Goal: Task Accomplishment & Management: Use online tool/utility

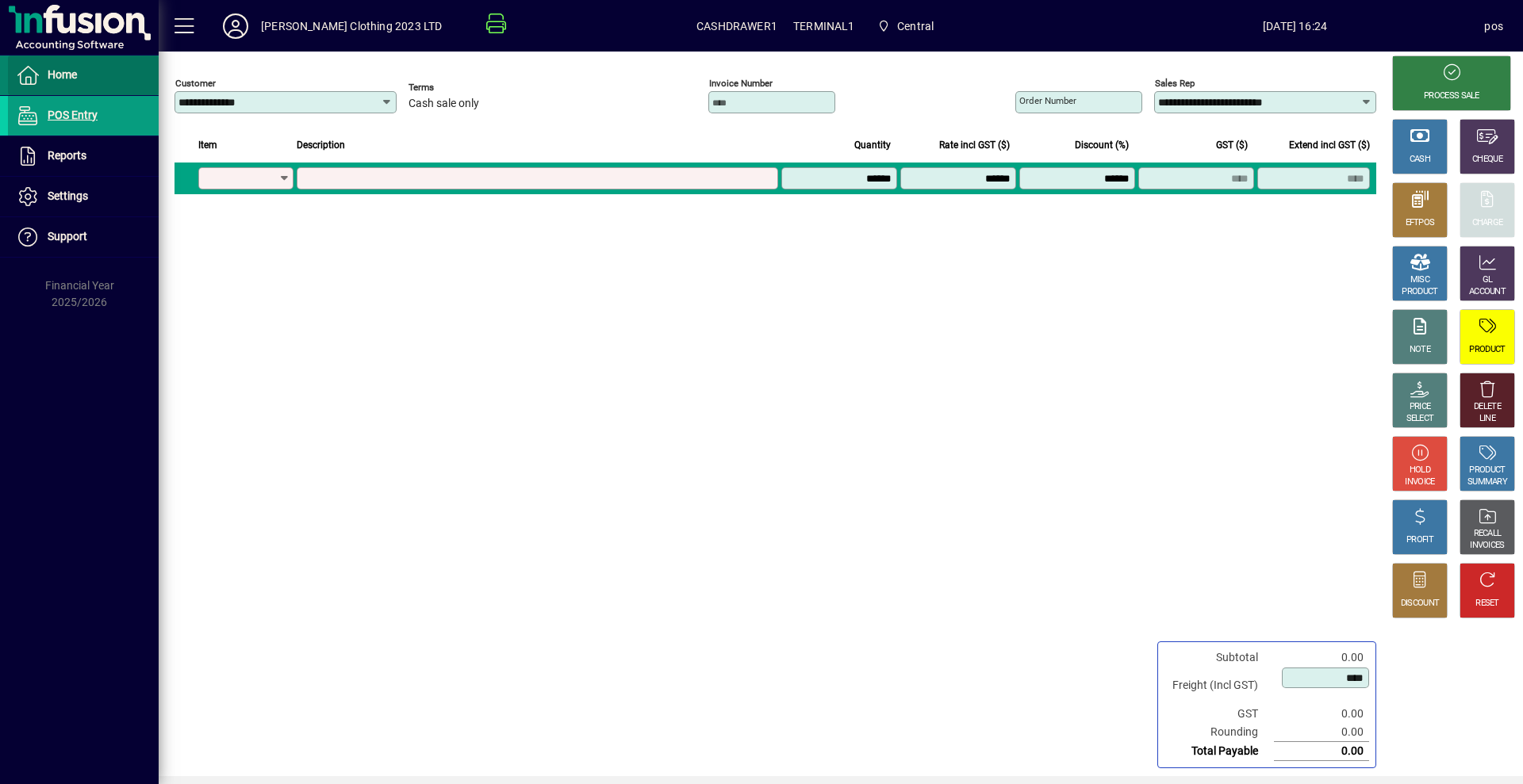
click at [100, 70] on span at bounding box center [83, 75] width 150 height 38
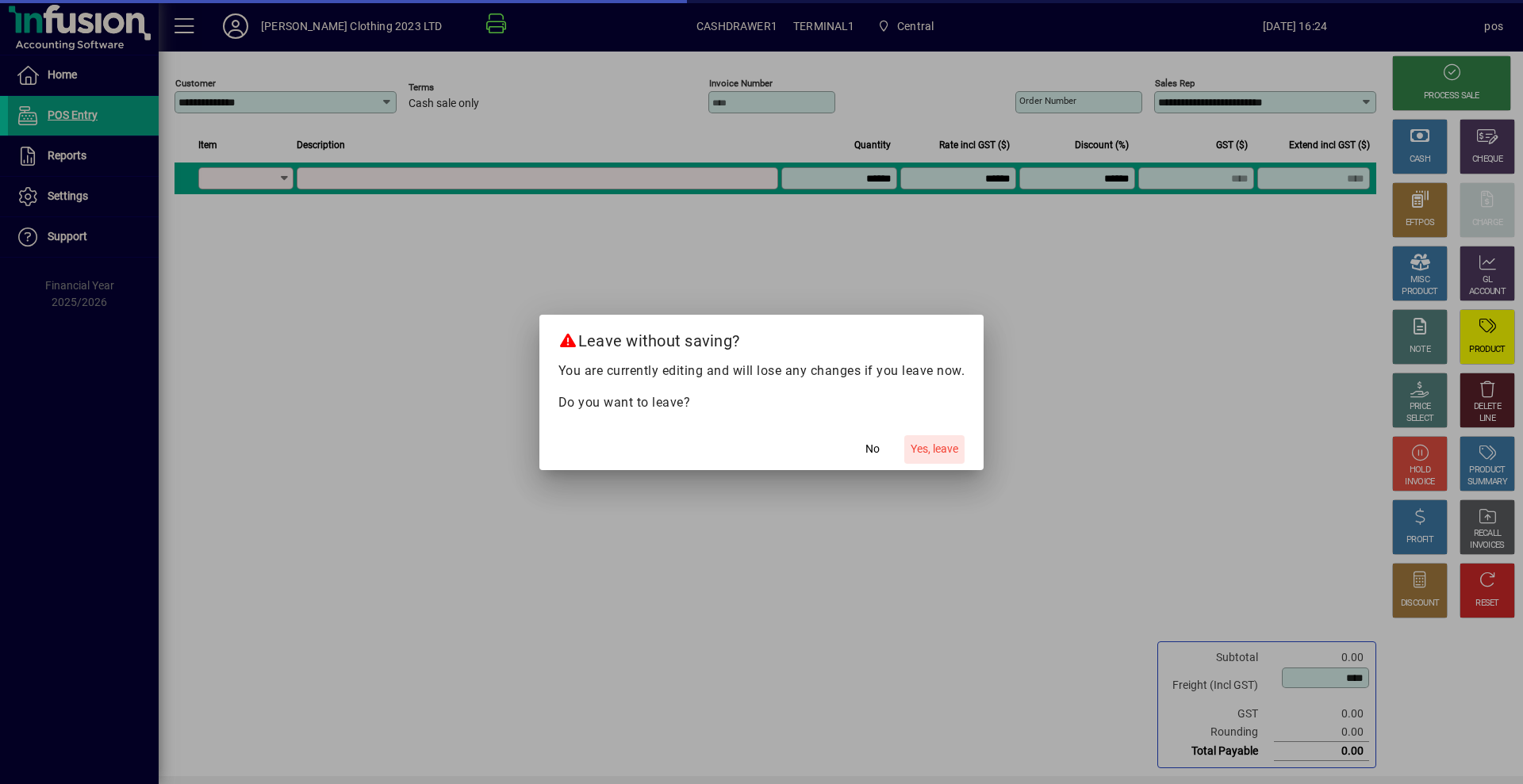
click at [935, 449] on span "Yes, leave" at bounding box center [935, 449] width 47 height 17
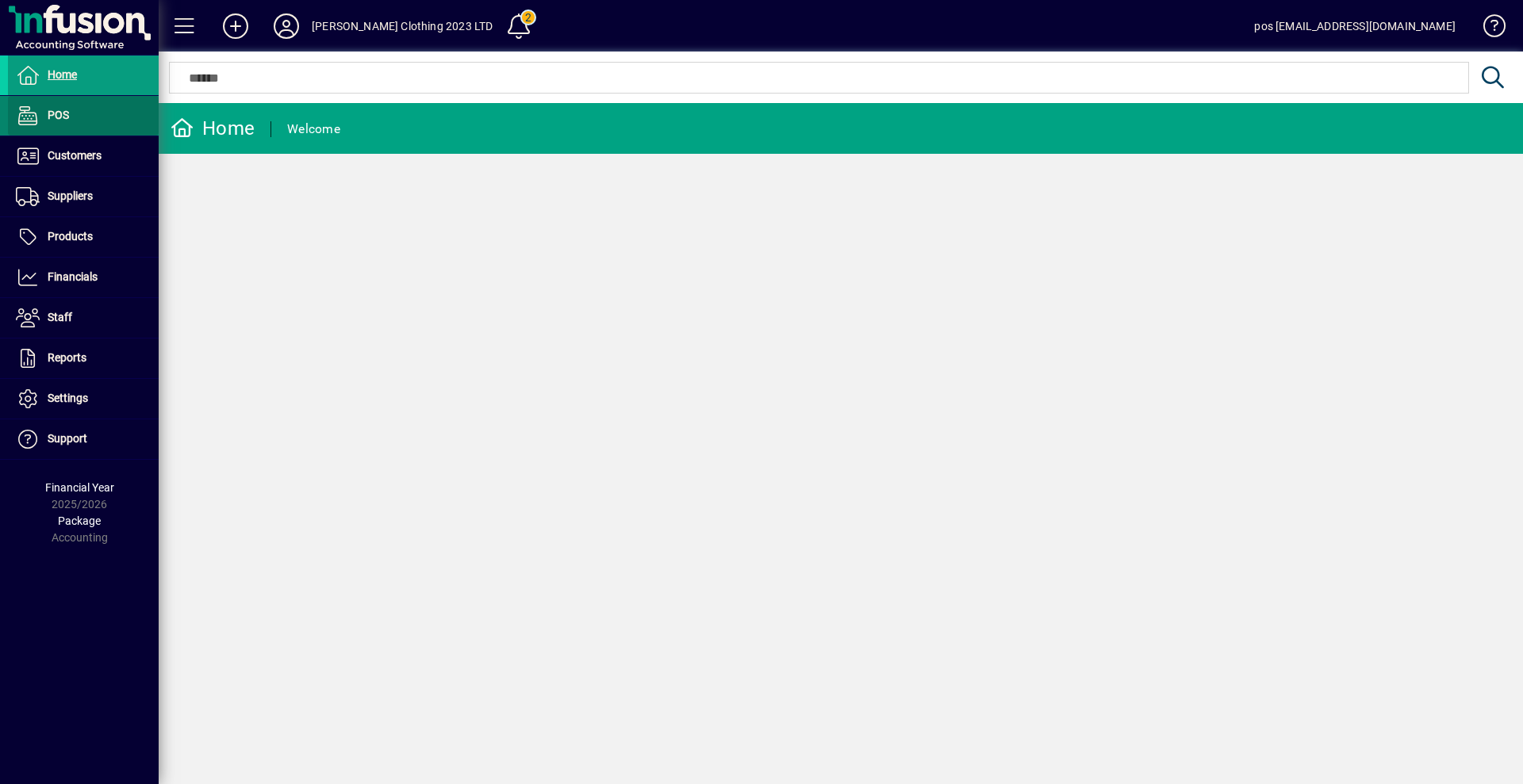
click at [68, 118] on span "POS" at bounding box center [57, 115] width 21 height 13
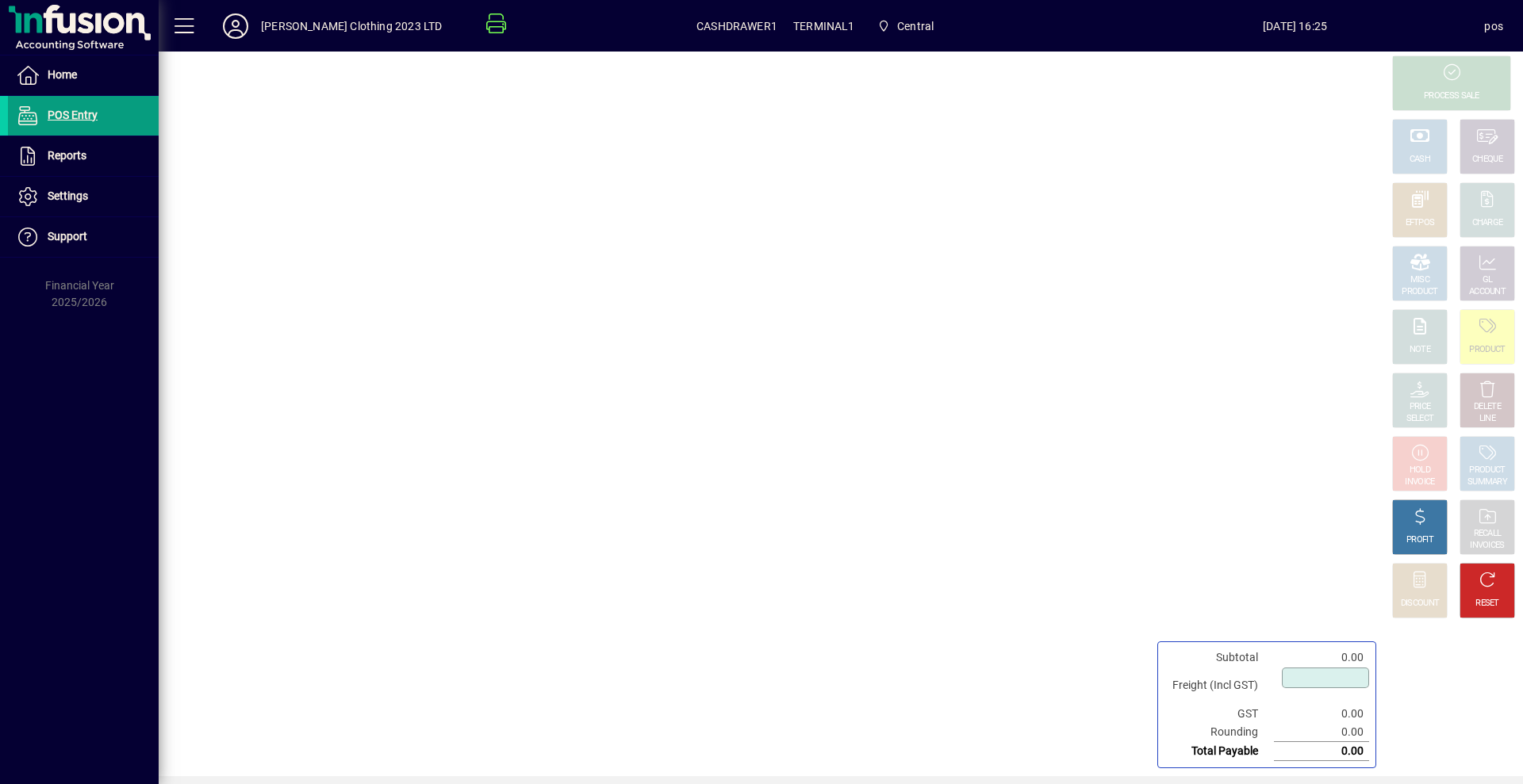
type input "****"
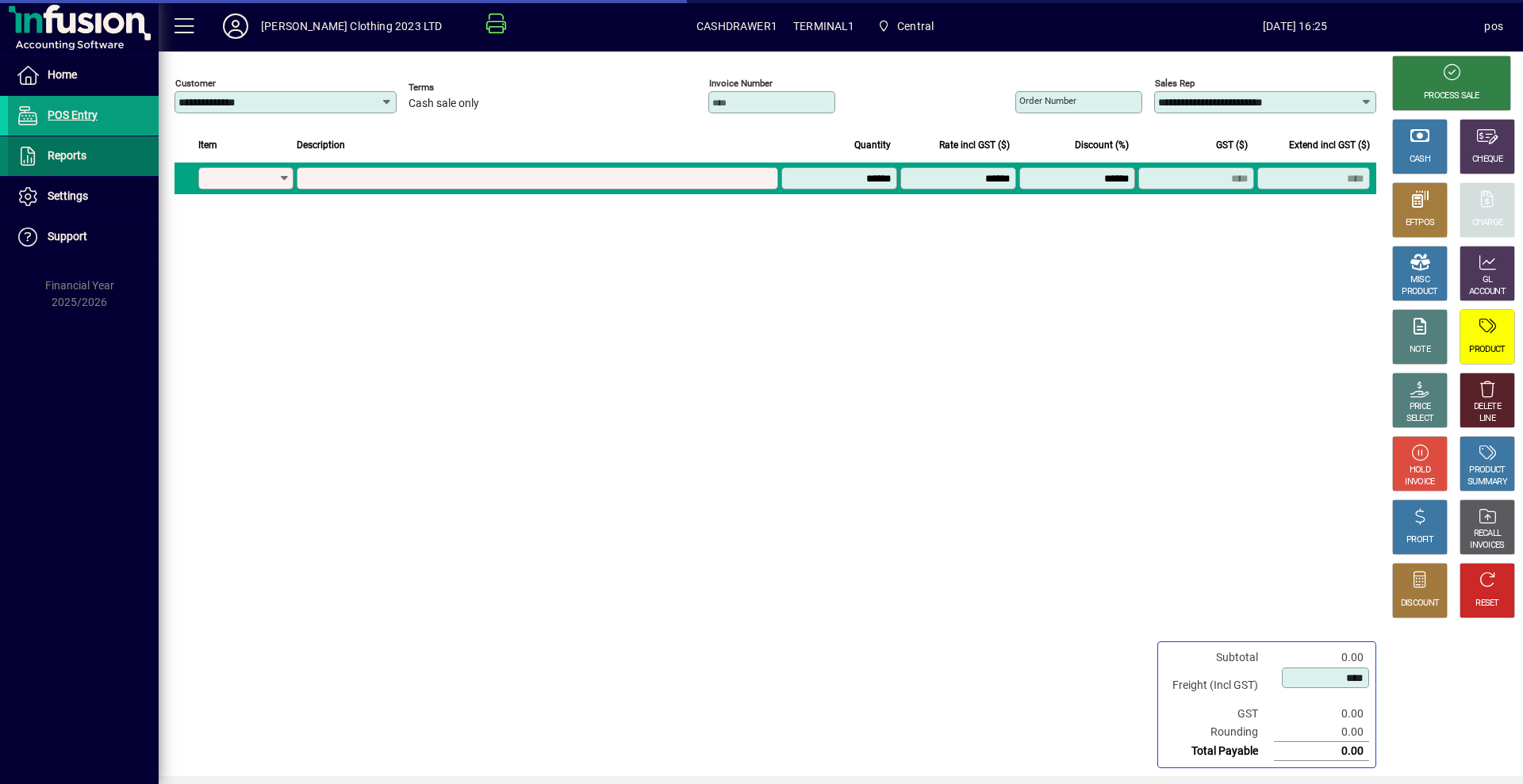
click at [72, 155] on span "Reports" at bounding box center [67, 155] width 39 height 13
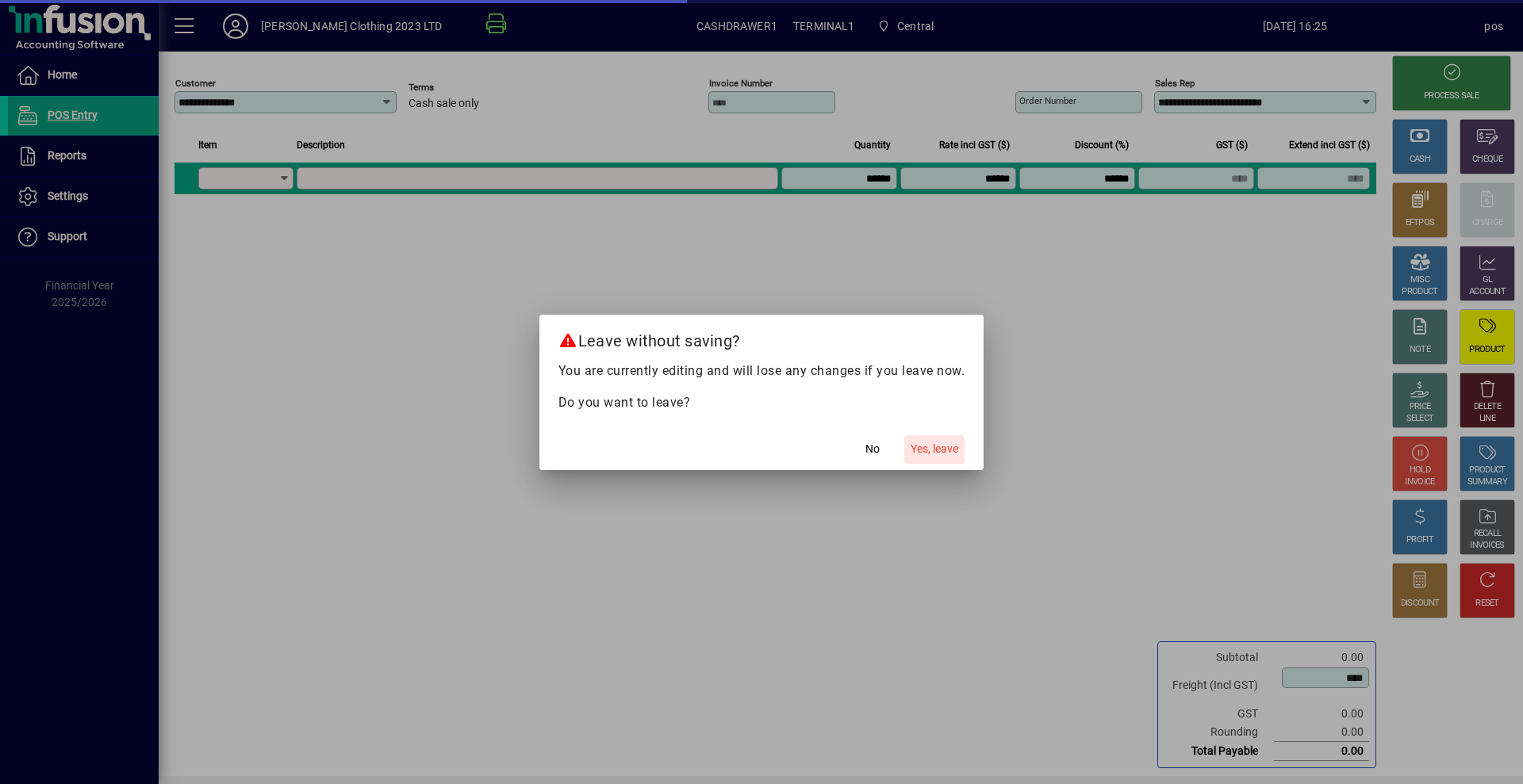
click at [936, 443] on span "Yes, leave" at bounding box center [935, 449] width 47 height 17
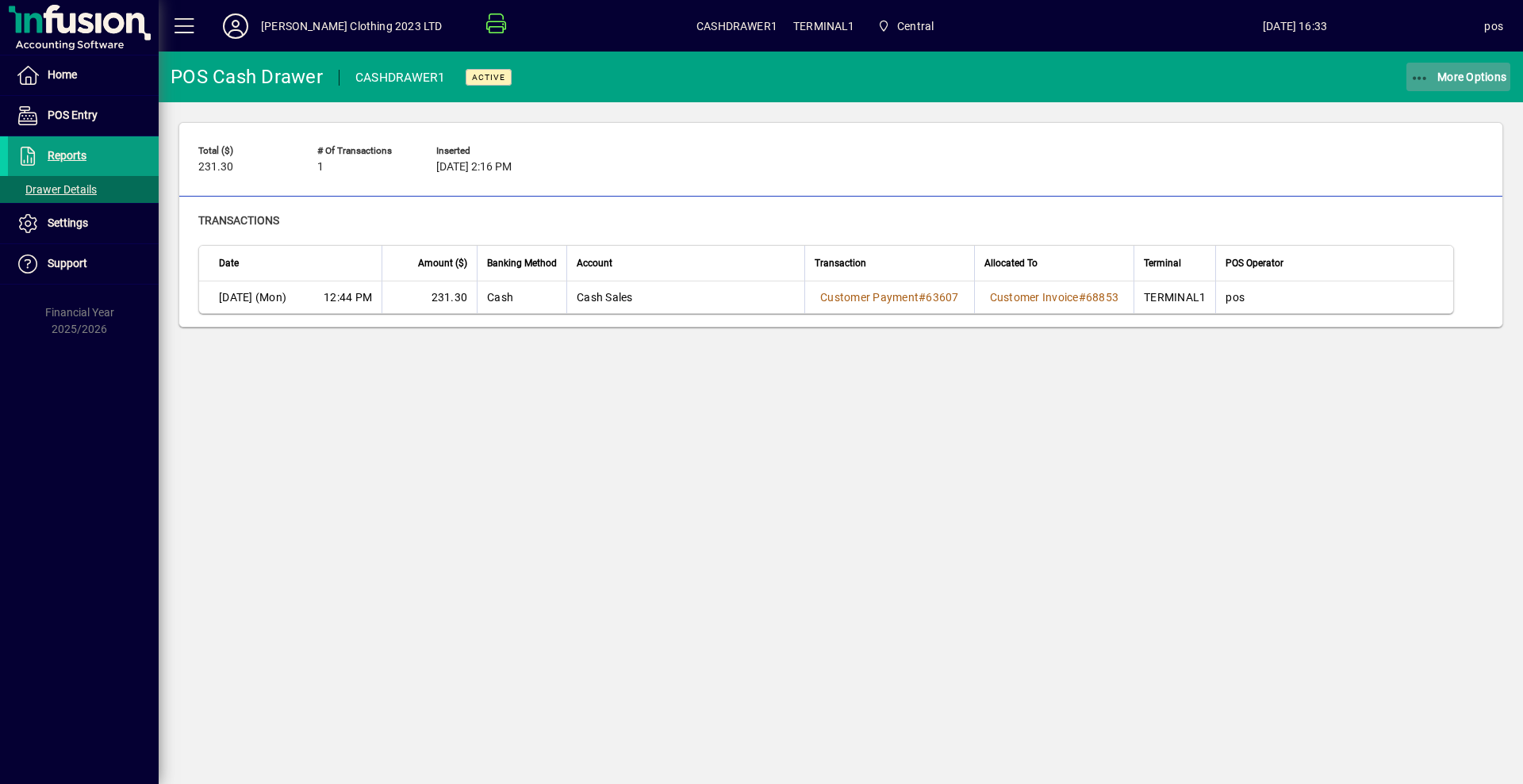
click at [1457, 73] on span "More Options" at bounding box center [1459, 77] width 97 height 13
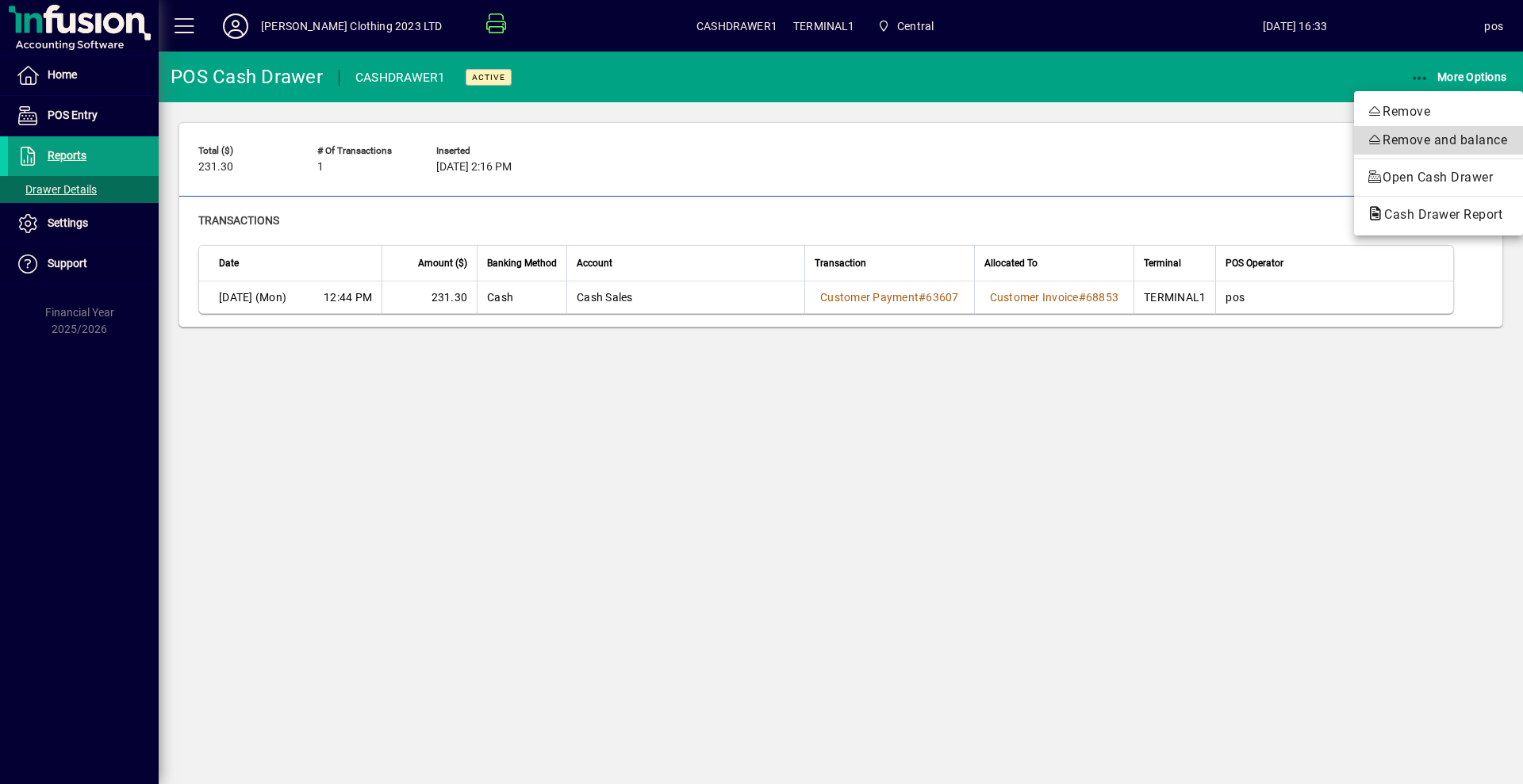
click at [1390, 136] on span "Remove and balance" at bounding box center [1438, 140] width 144 height 19
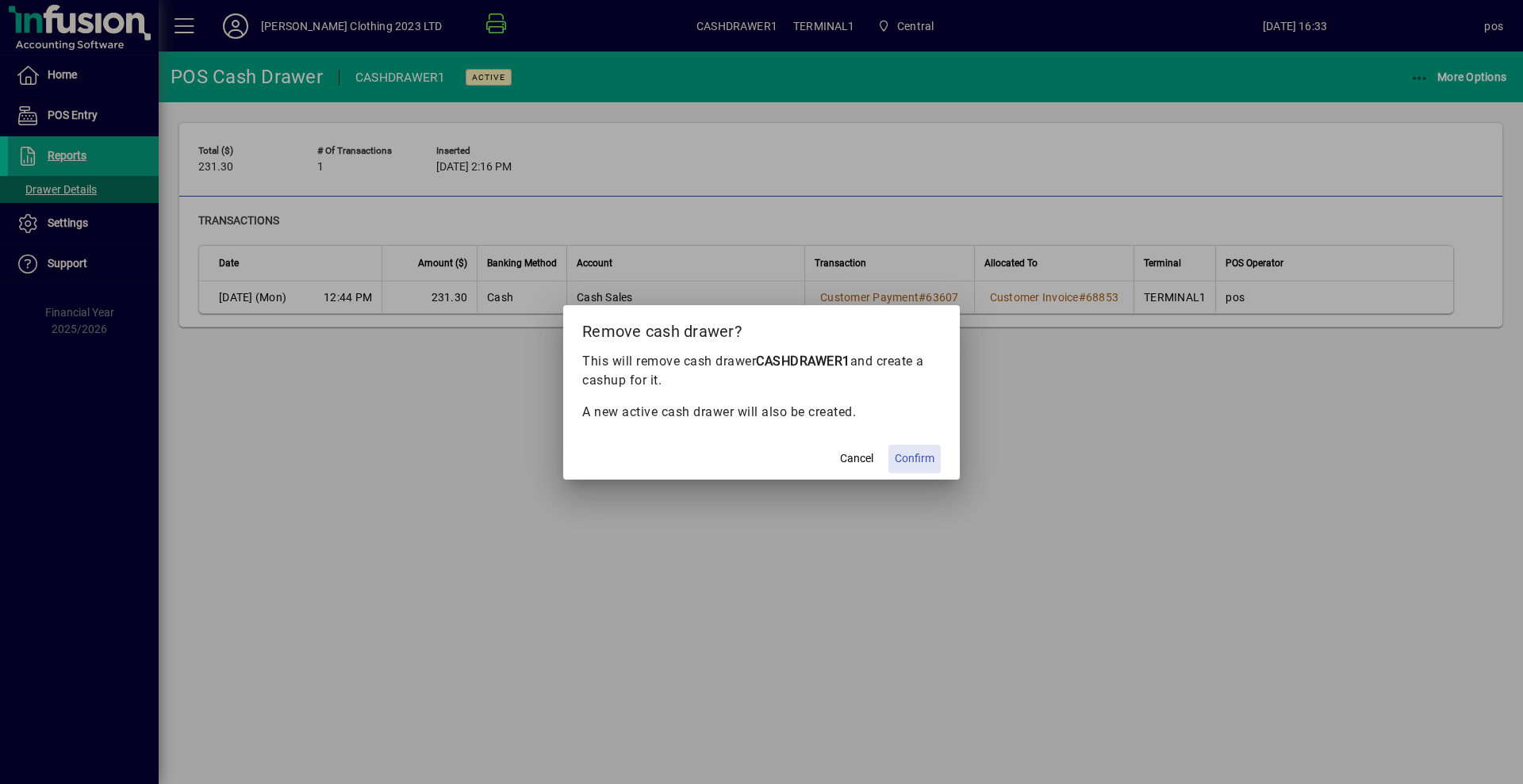
click at [918, 459] on span "Confirm" at bounding box center [914, 459] width 40 height 17
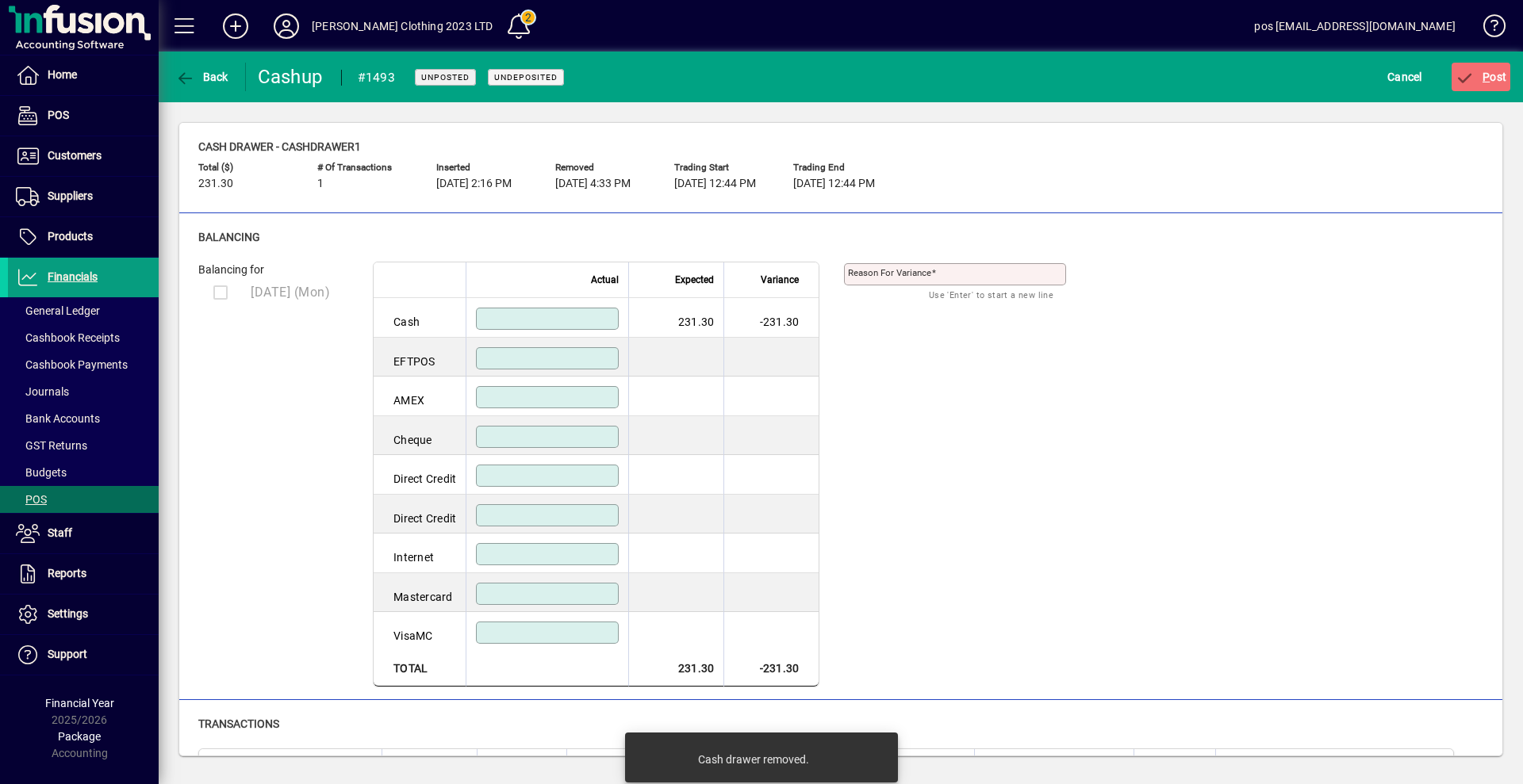
click at [576, 315] on input at bounding box center [549, 318] width 138 height 13
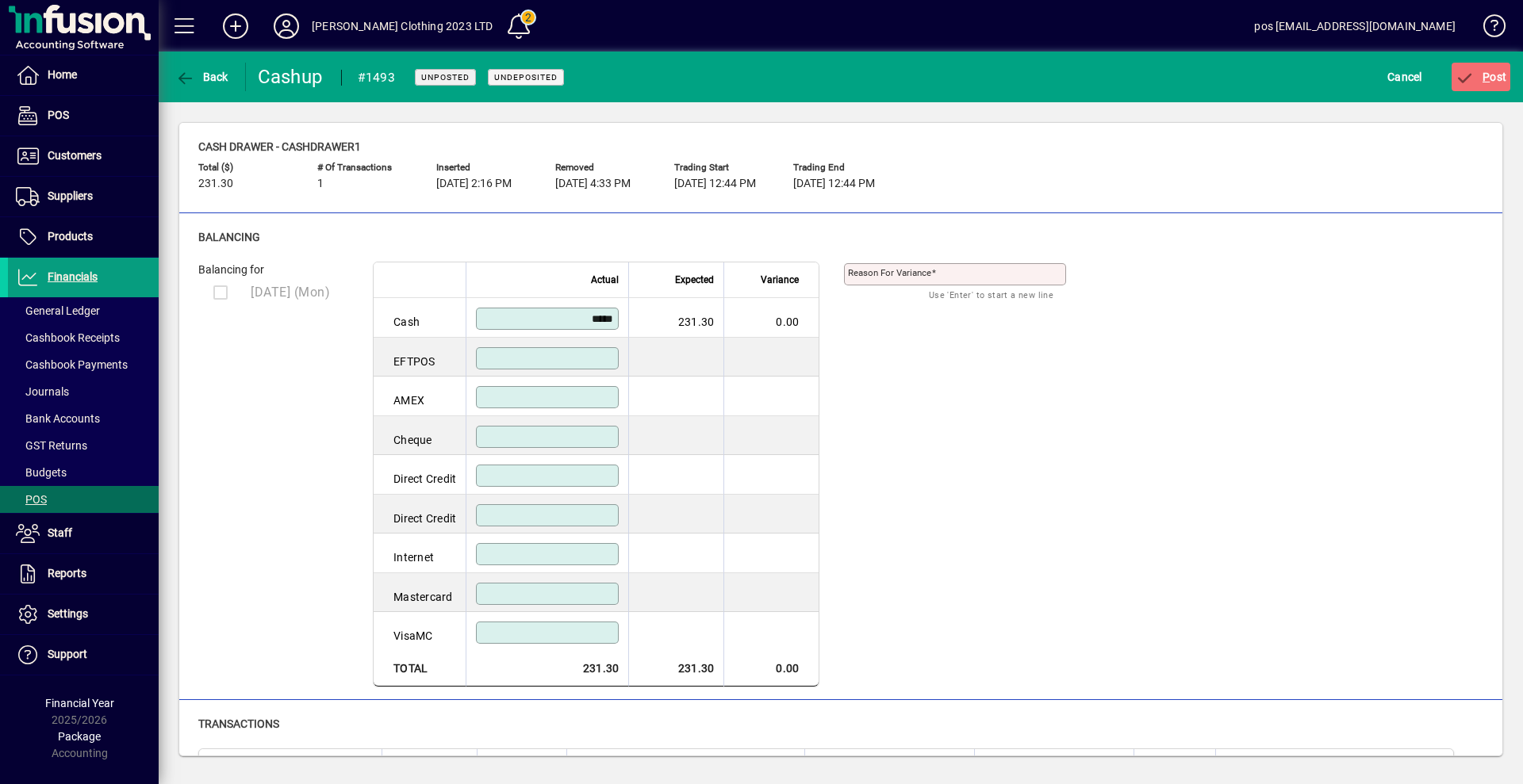
type input "******"
click at [973, 411] on div "Reason for variance Use 'Enter' to start a new line" at bounding box center [967, 466] width 246 height 444
click at [1480, 72] on span "P ost" at bounding box center [1481, 77] width 52 height 13
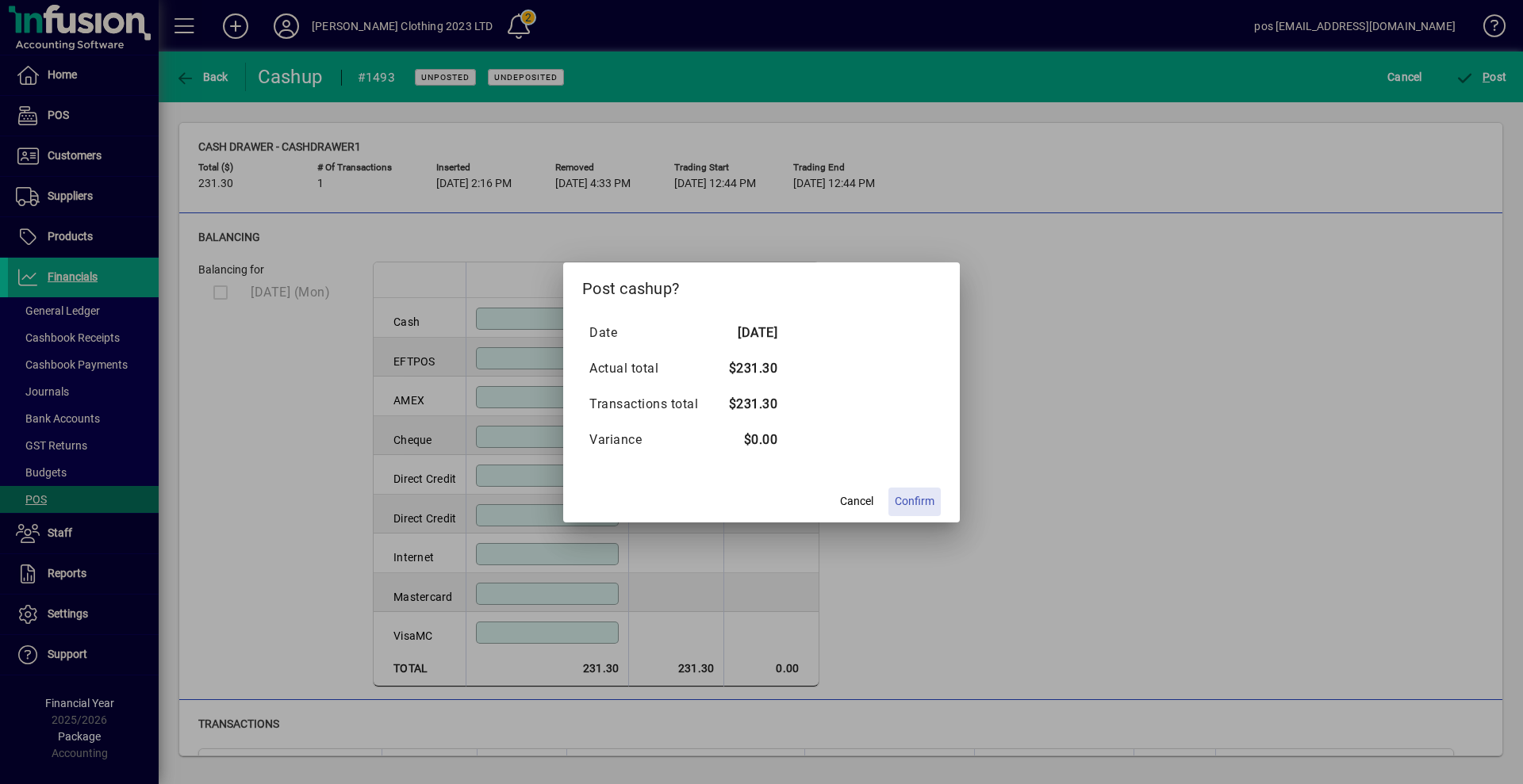
click at [912, 498] on span "Confirm" at bounding box center [914, 502] width 40 height 17
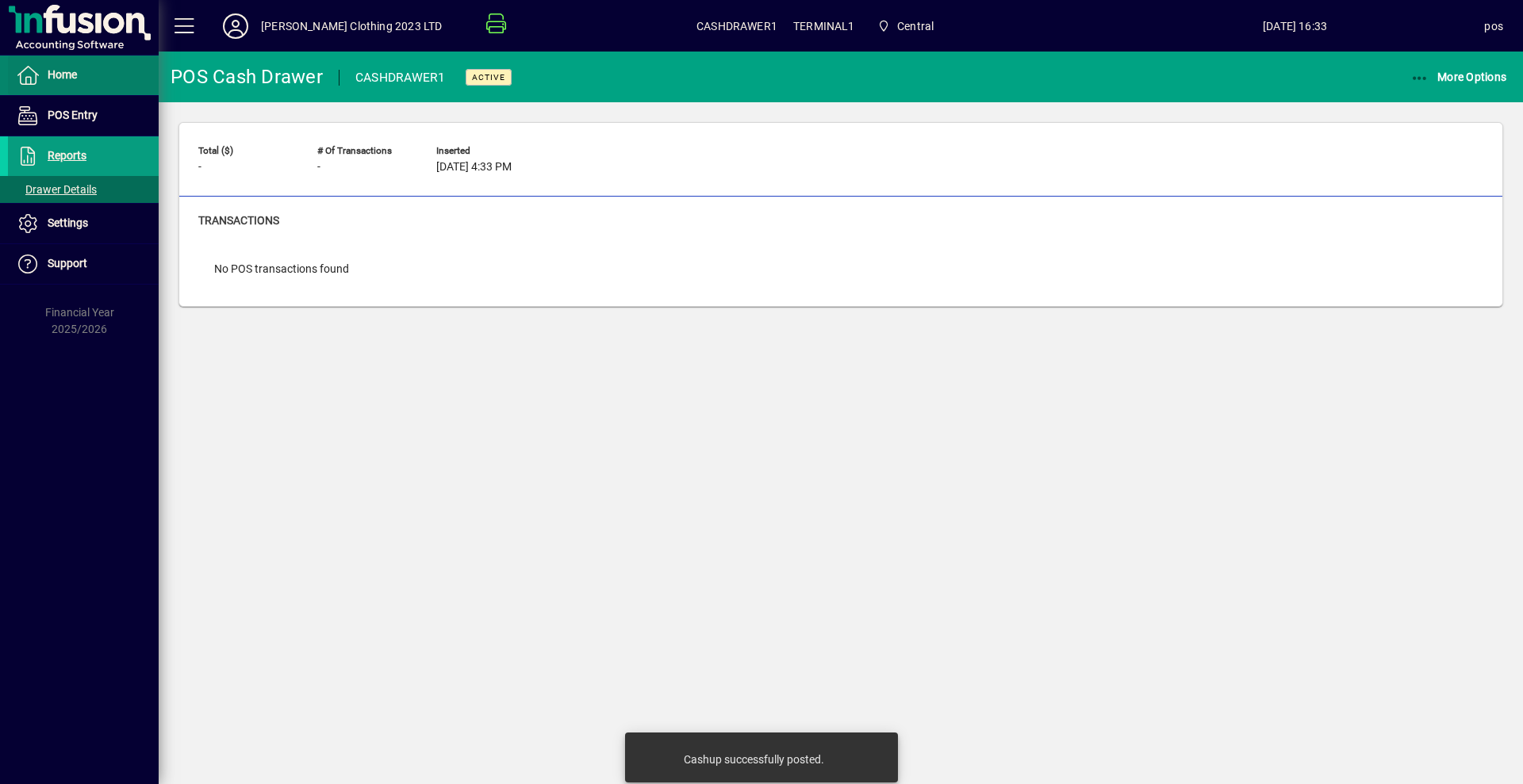
click at [63, 71] on span "Home" at bounding box center [62, 74] width 30 height 13
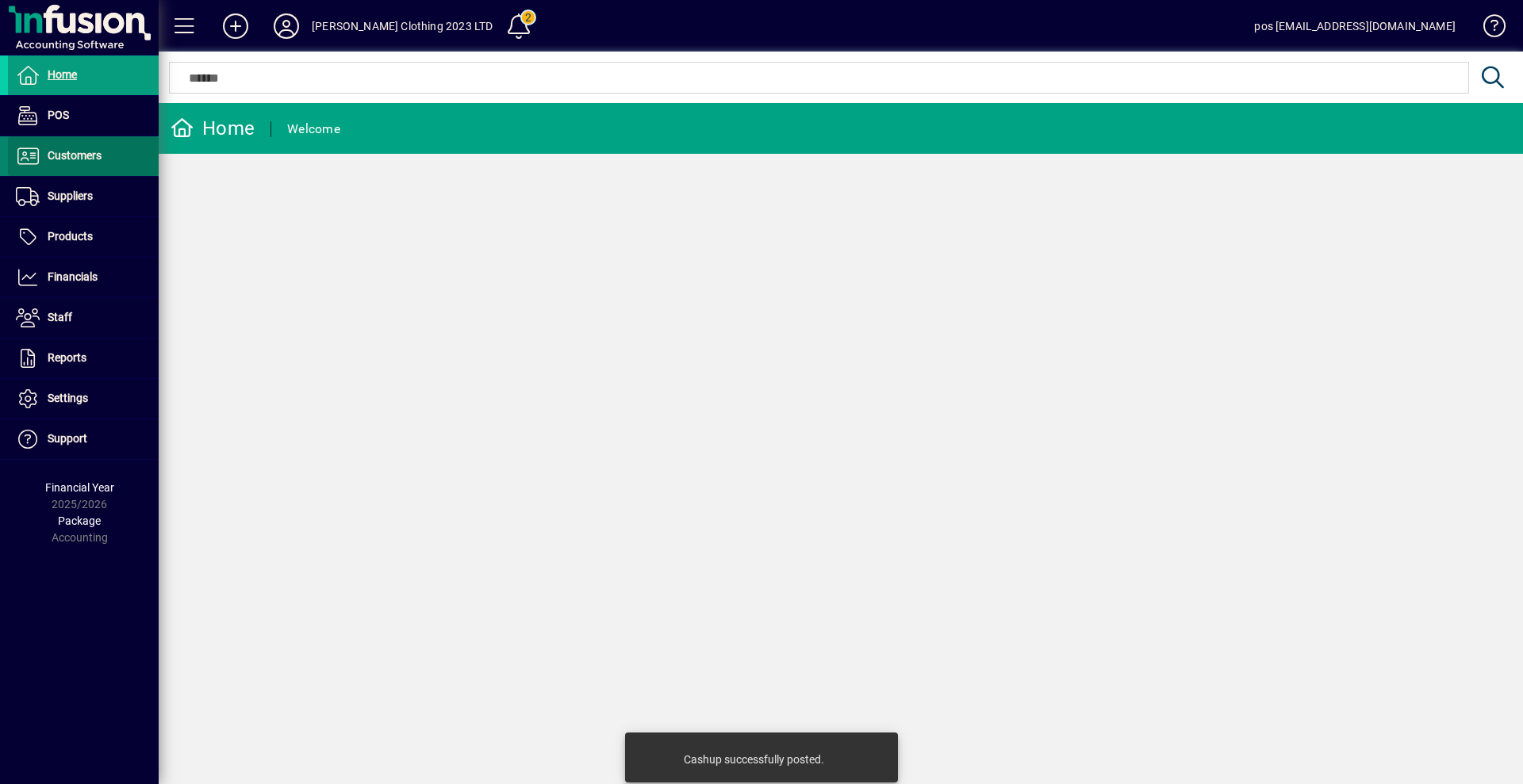
click at [64, 145] on span at bounding box center [83, 155] width 150 height 38
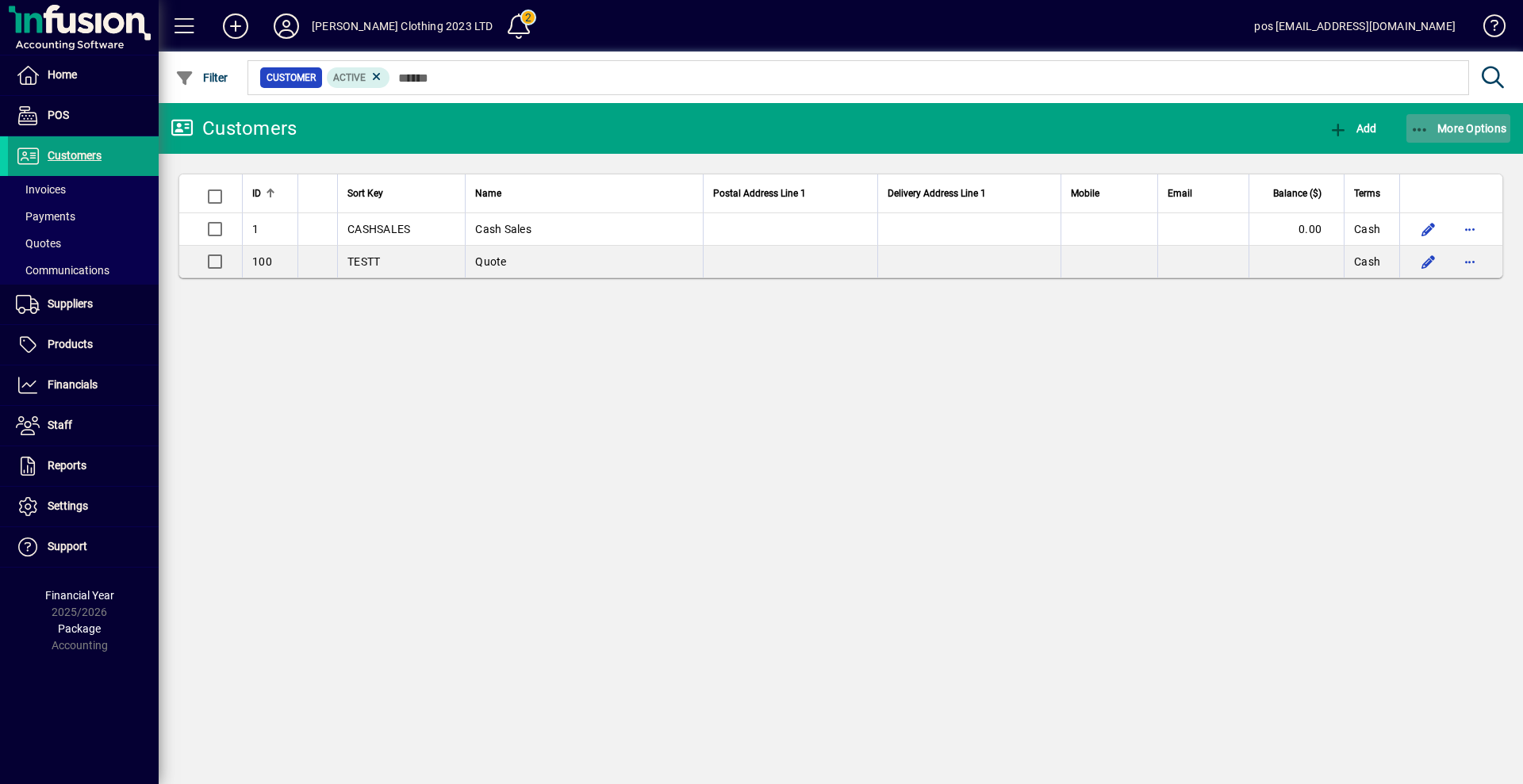
click at [1448, 126] on span "More Options" at bounding box center [1459, 128] width 97 height 13
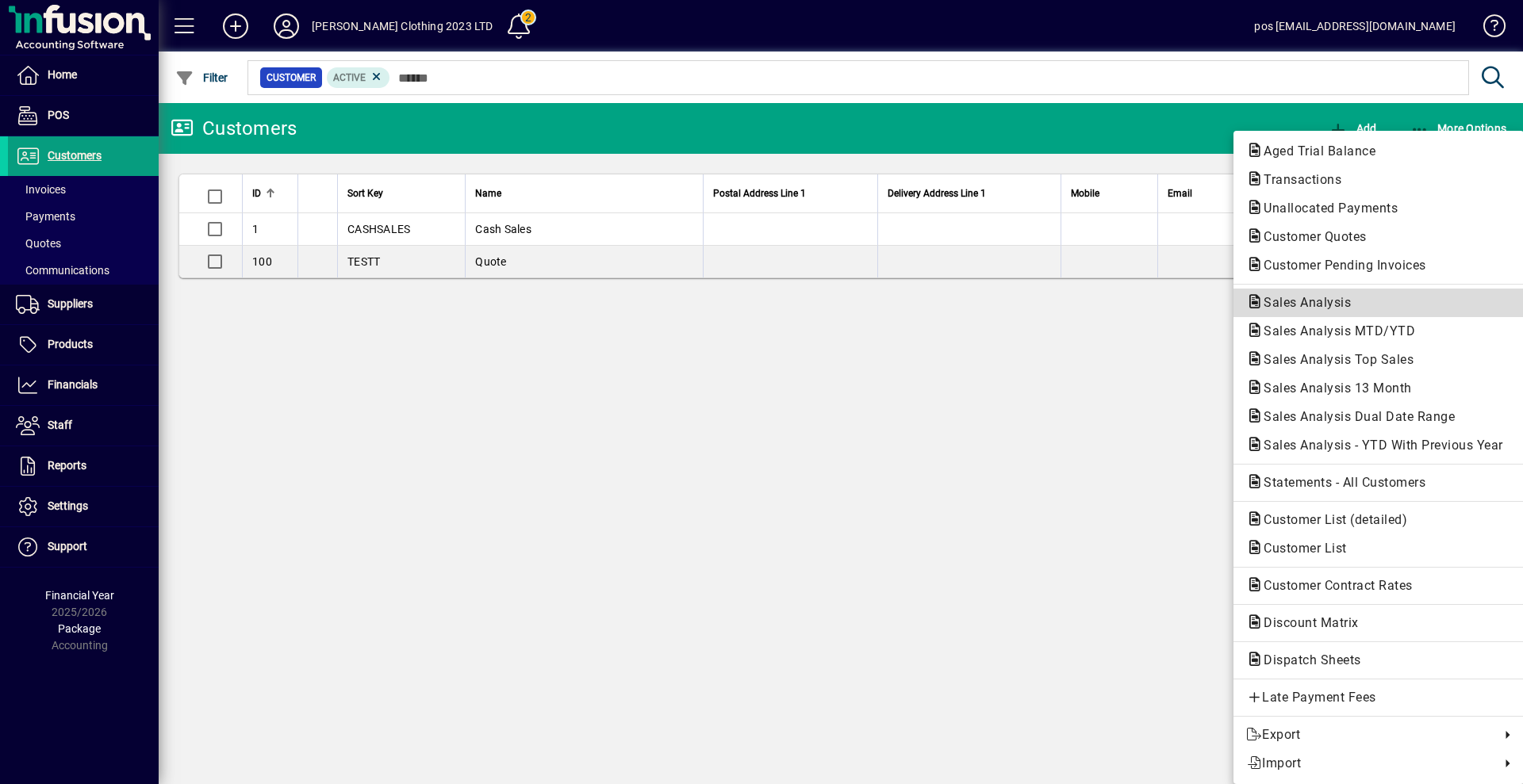
click at [1301, 304] on span "Sales Analysis" at bounding box center [1302, 302] width 112 height 15
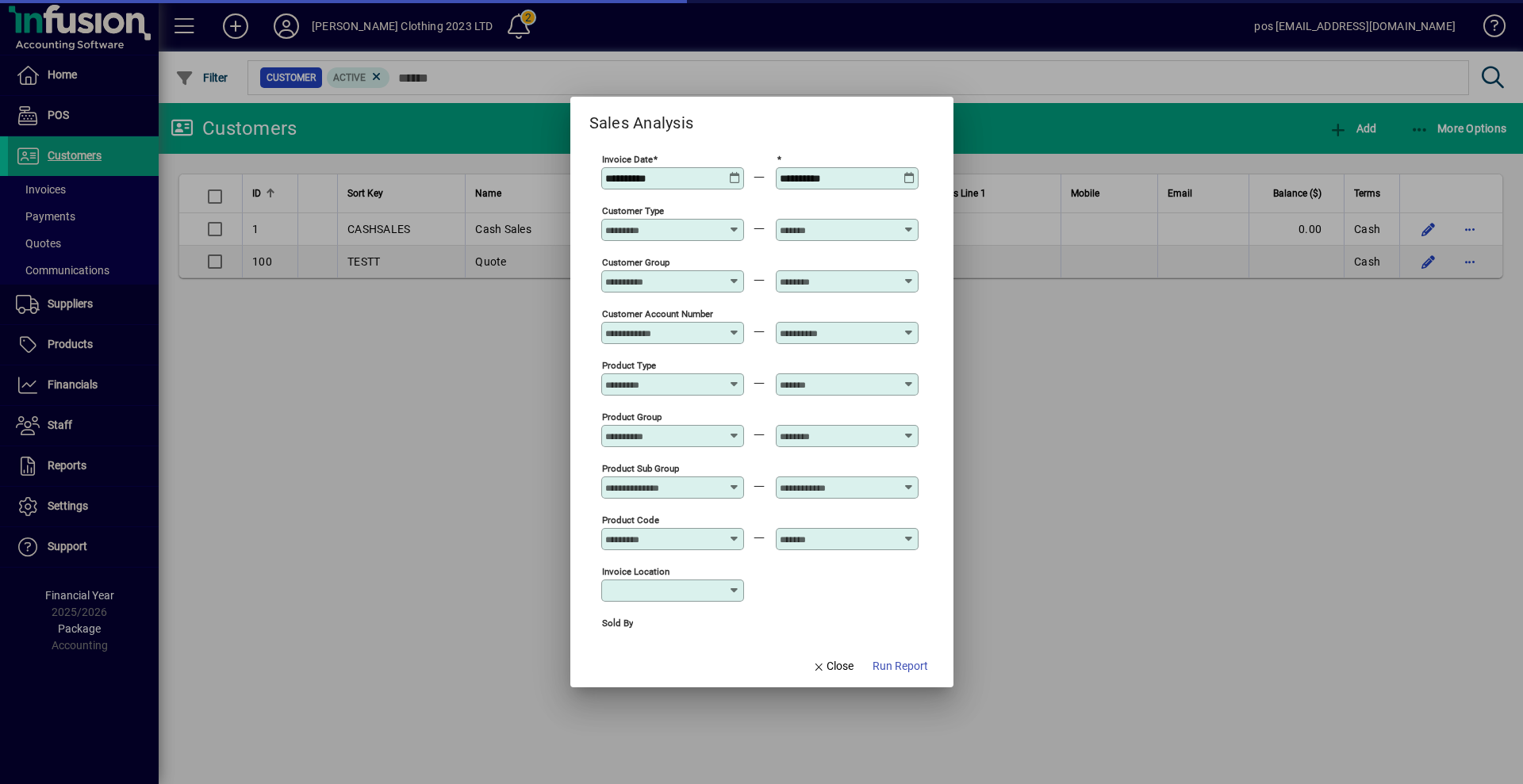
type input "**********"
click at [732, 172] on icon at bounding box center [735, 172] width 12 height 0
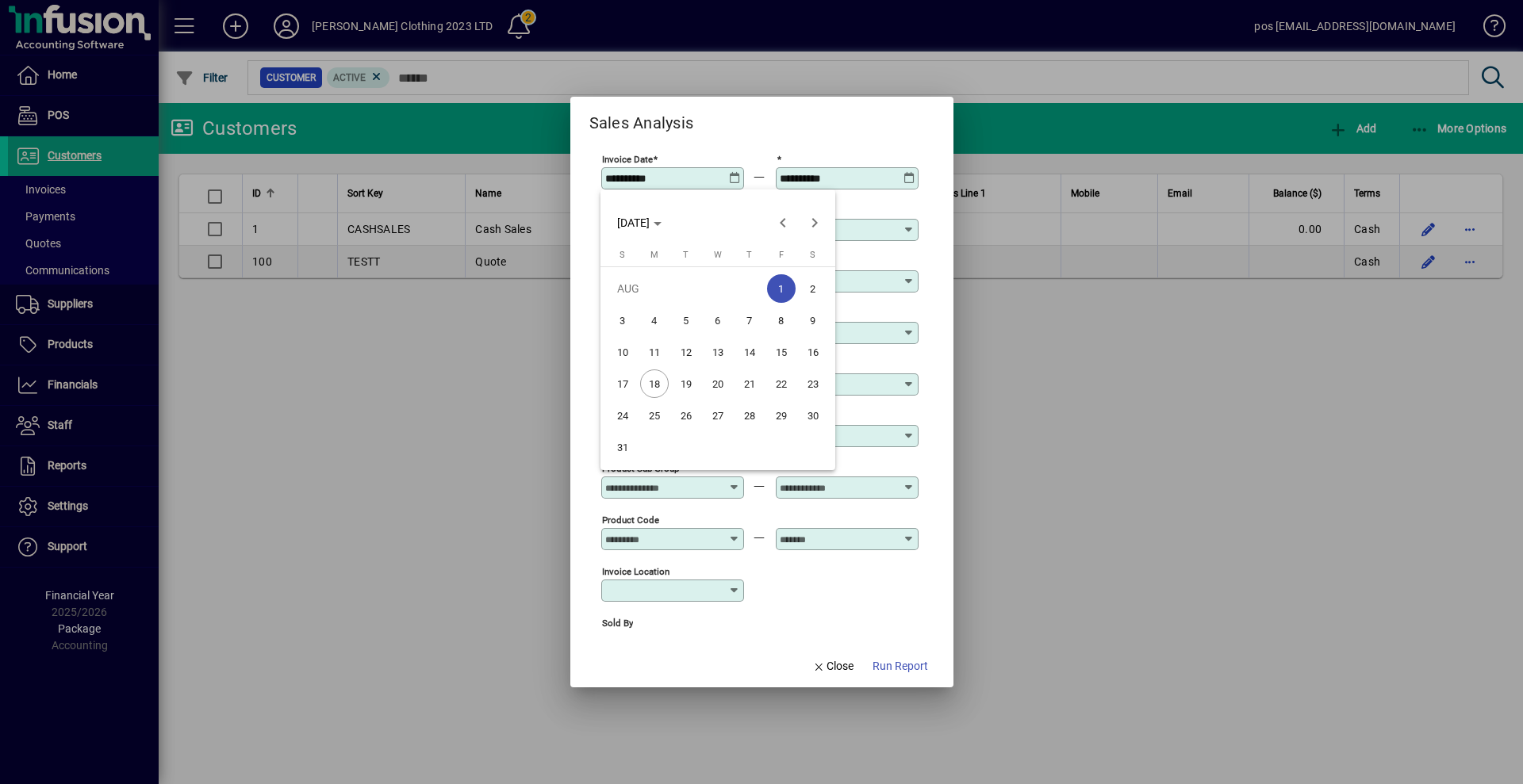
click at [653, 381] on span "18" at bounding box center [654, 384] width 29 height 29
type input "**********"
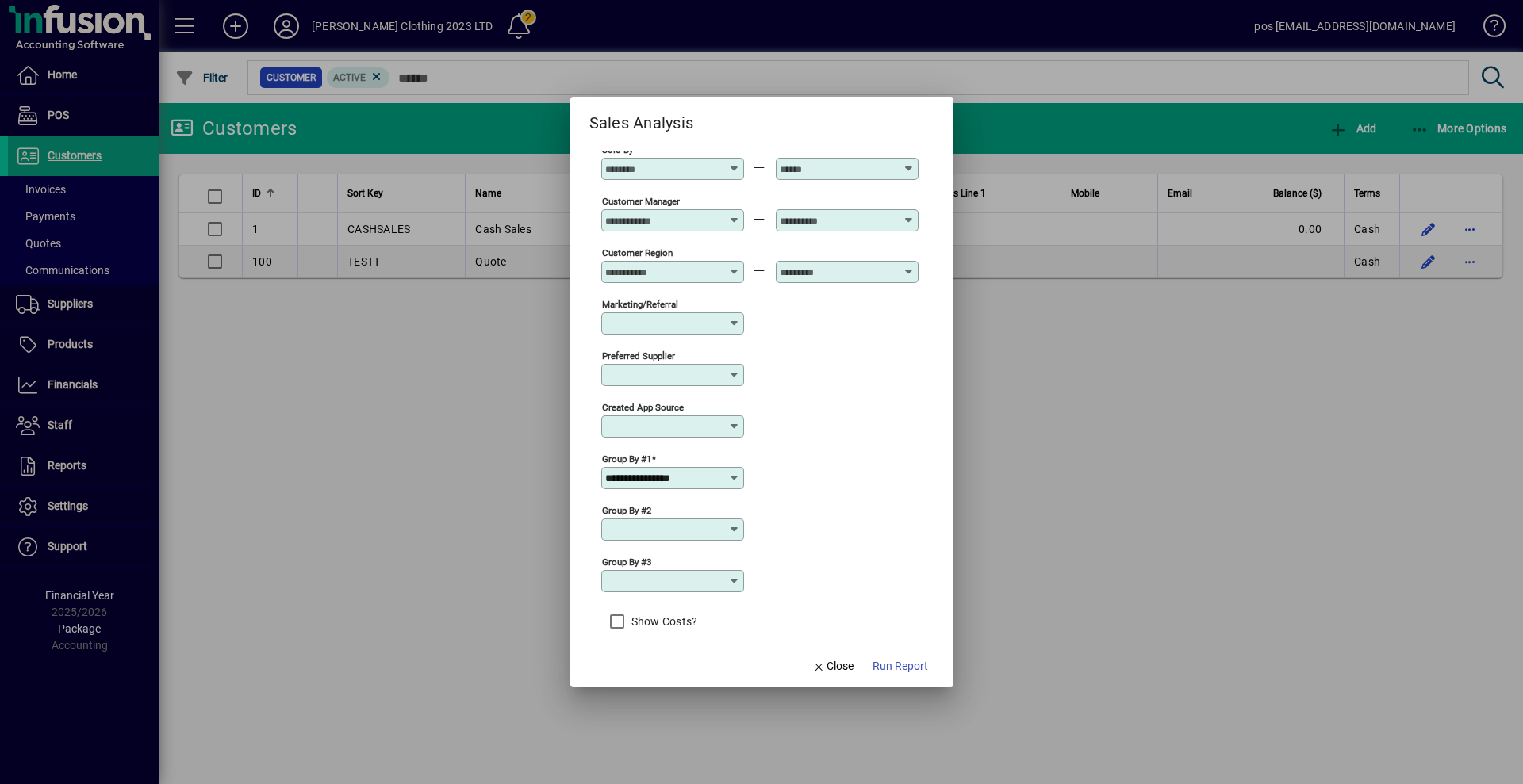
scroll to position [485, 0]
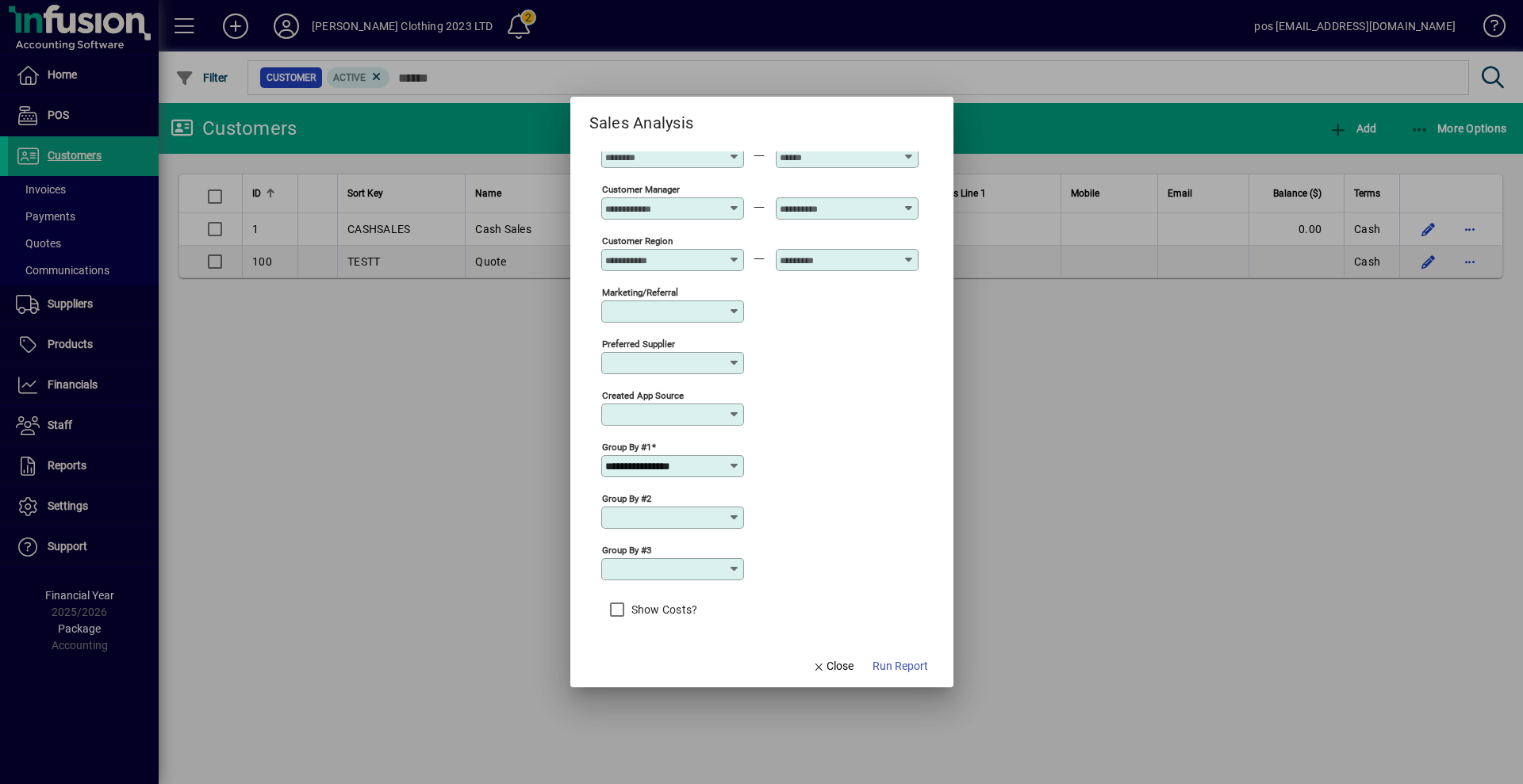
click at [732, 465] on icon at bounding box center [734, 466] width 13 height 13
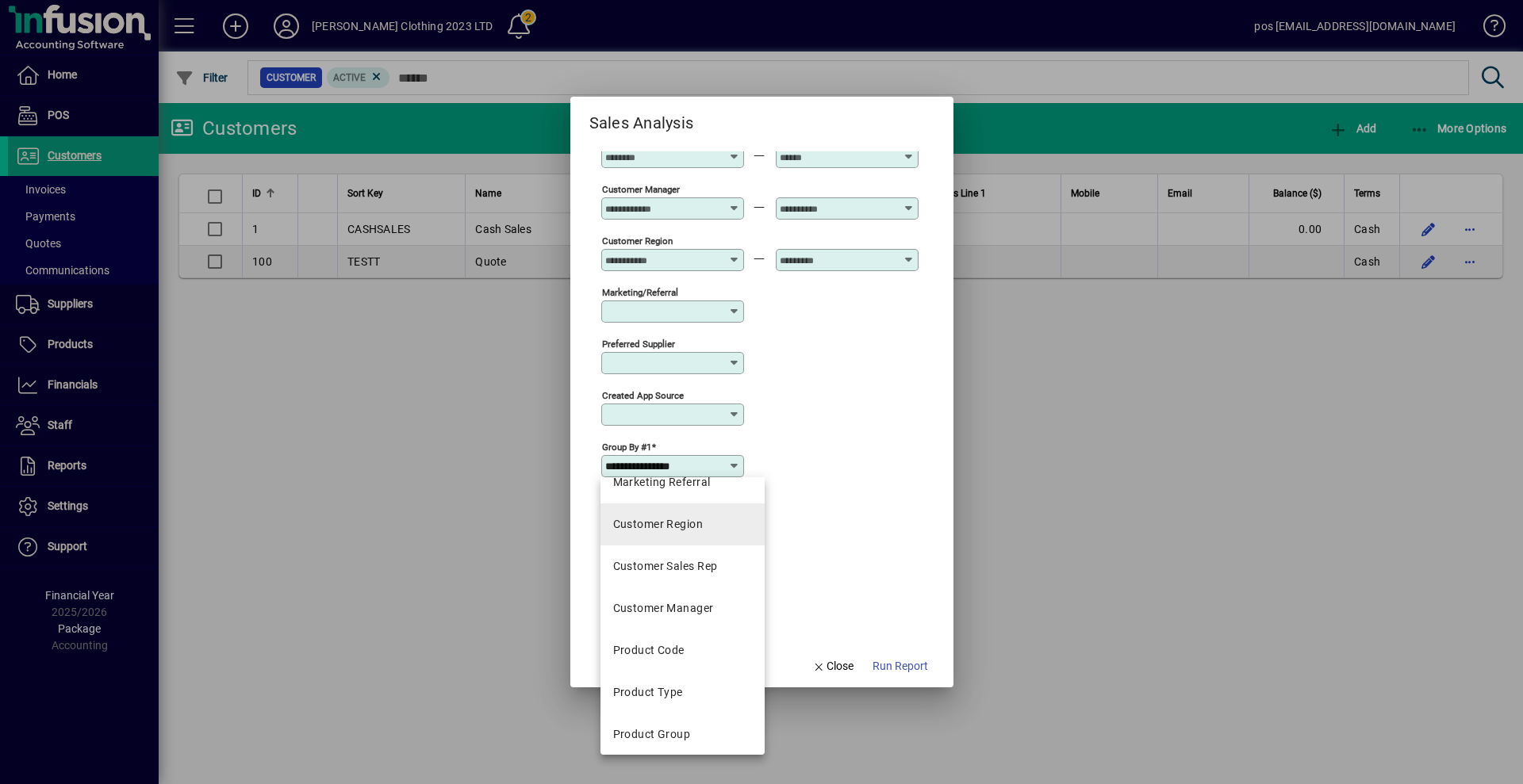
scroll to position [317, 0]
click at [658, 648] on div "Product Code" at bounding box center [649, 650] width 71 height 17
type input "**********"
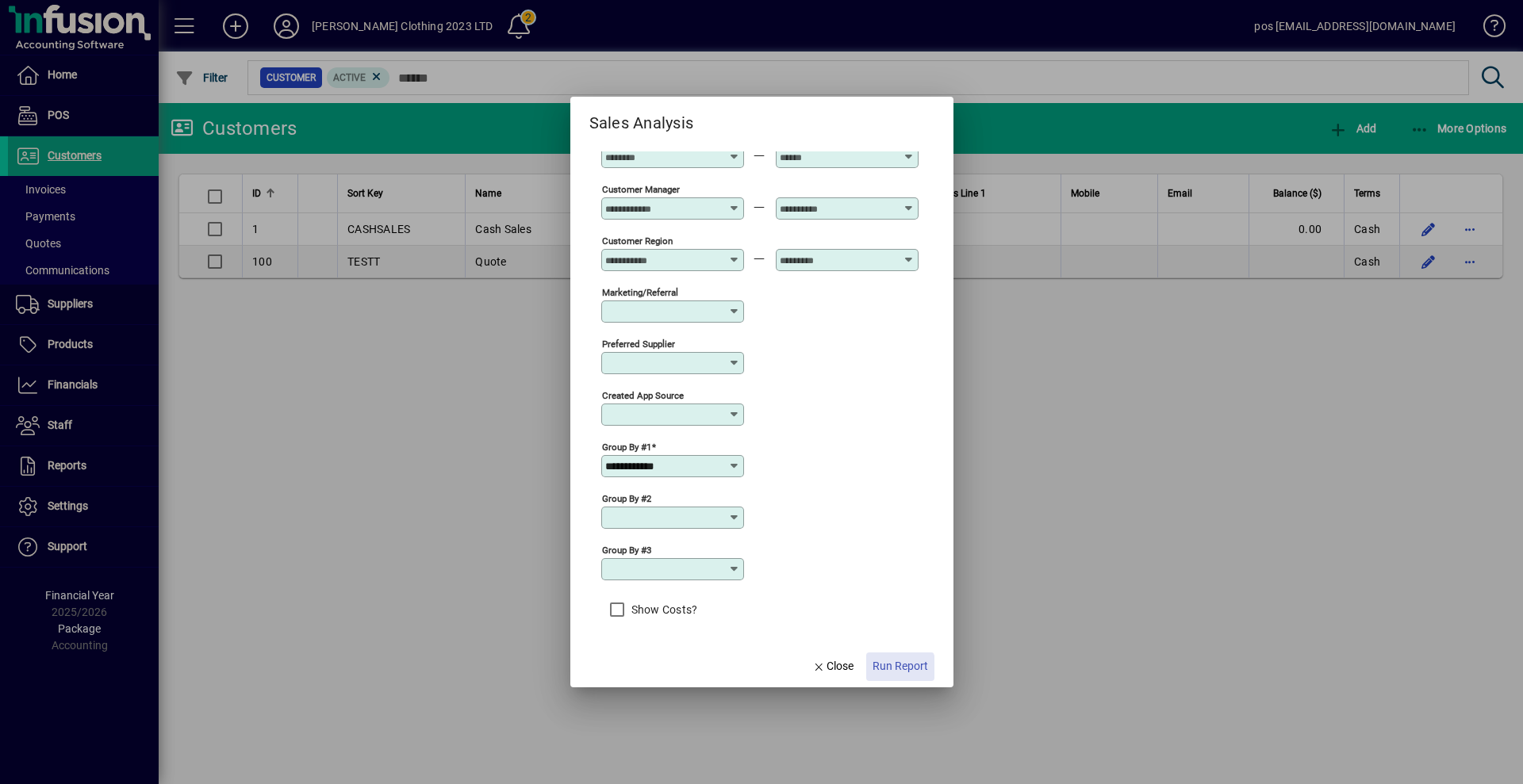
click at [899, 669] on span "Run Report" at bounding box center [901, 667] width 56 height 17
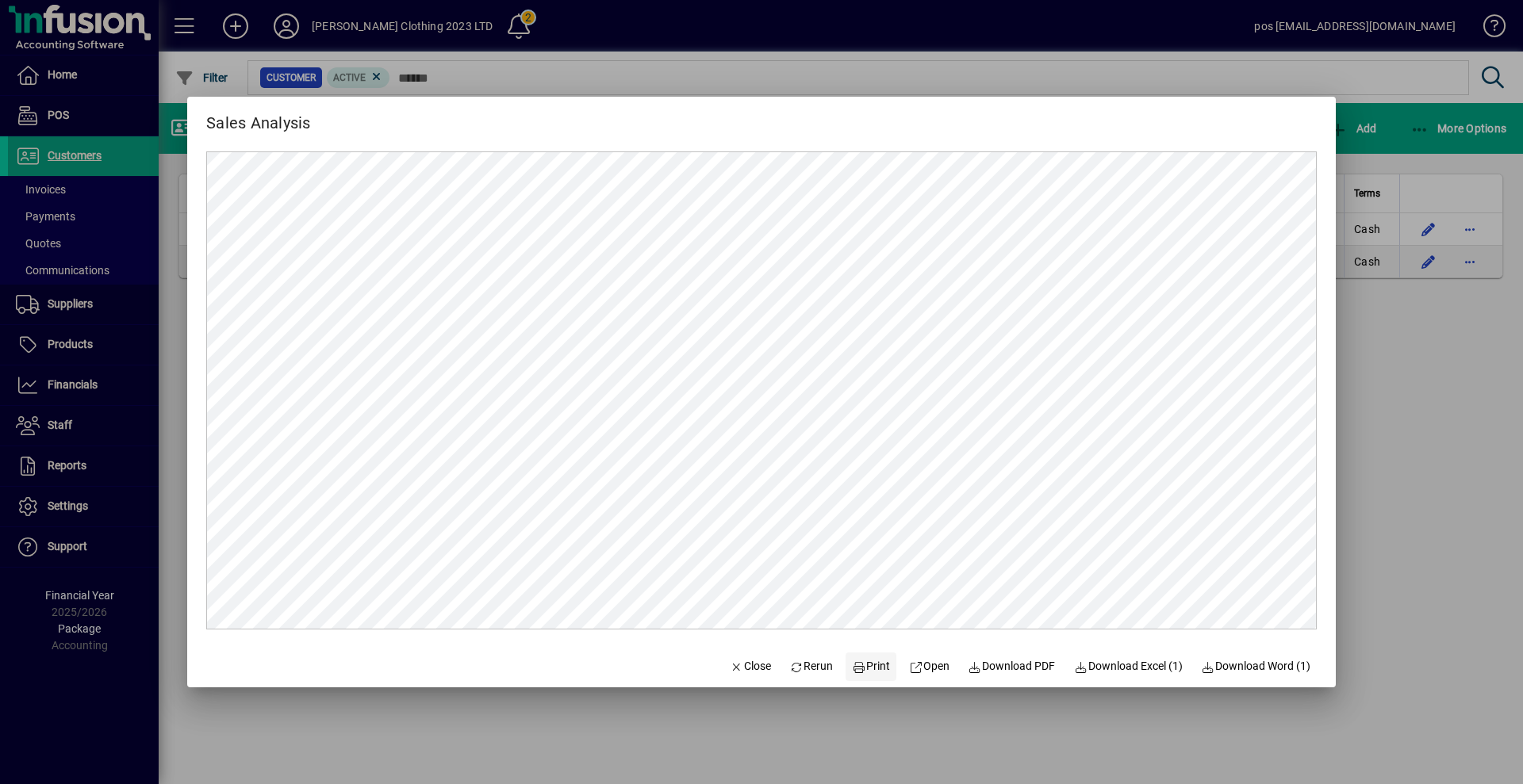
scroll to position [0, 0]
click at [870, 659] on span "Print" at bounding box center [871, 667] width 38 height 17
click at [745, 668] on span "Close" at bounding box center [751, 667] width 41 height 17
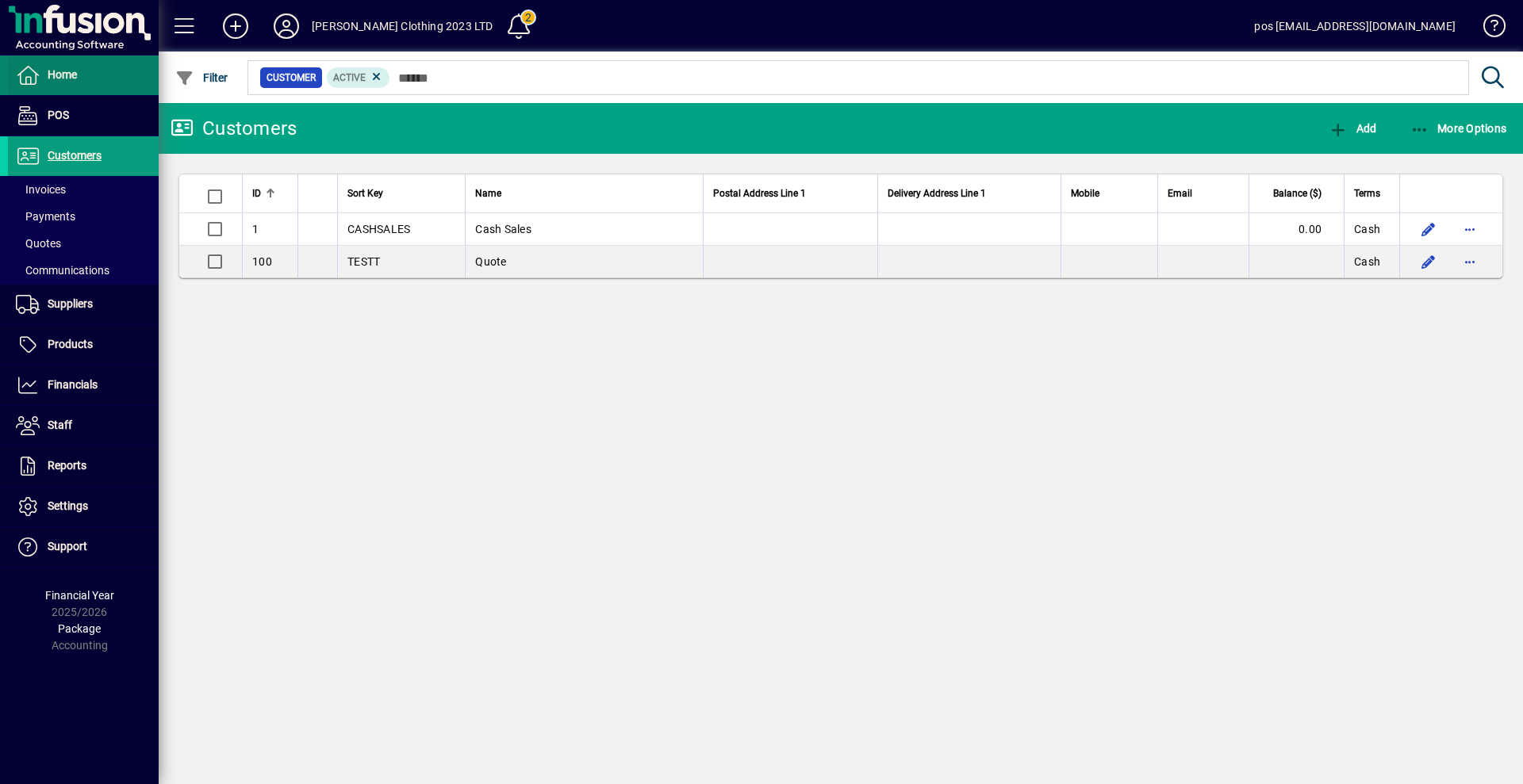
click at [67, 82] on span "Home" at bounding box center [42, 75] width 69 height 19
